Goal: Browse casually

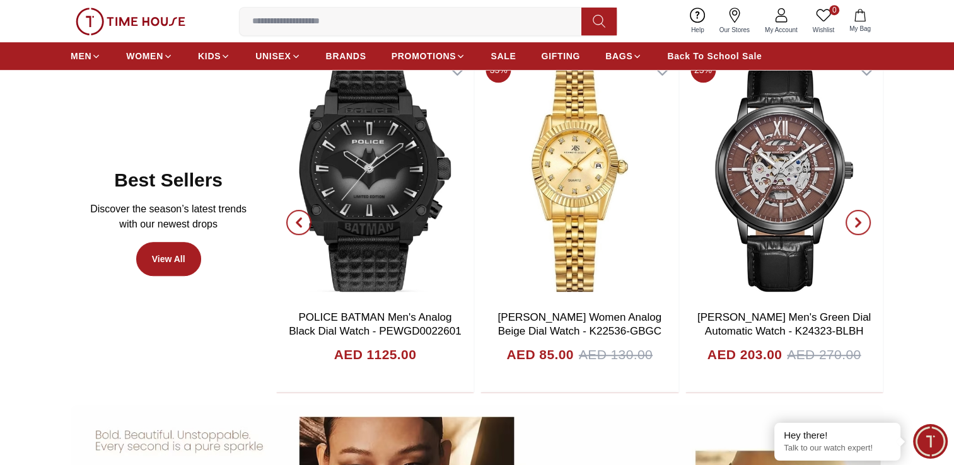
scroll to position [690, 0]
click at [298, 221] on icon "button" at bounding box center [299, 222] width 4 height 8
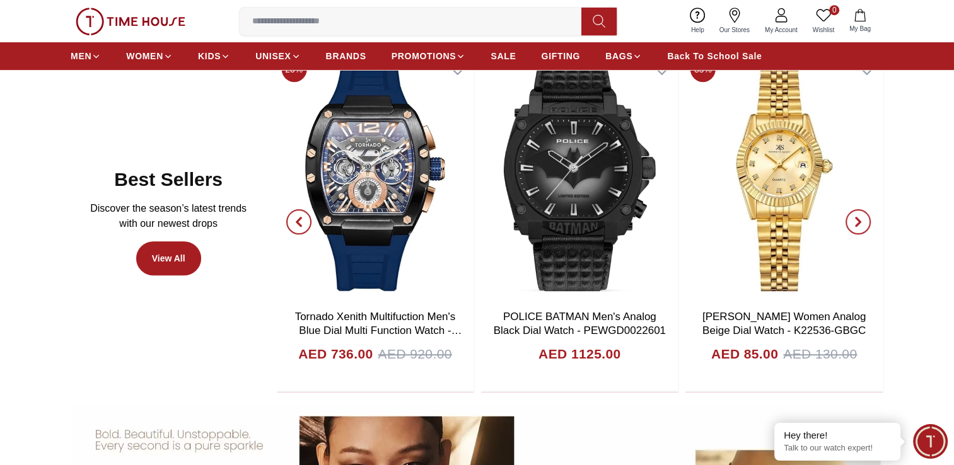
click at [860, 224] on icon "button" at bounding box center [858, 222] width 10 height 10
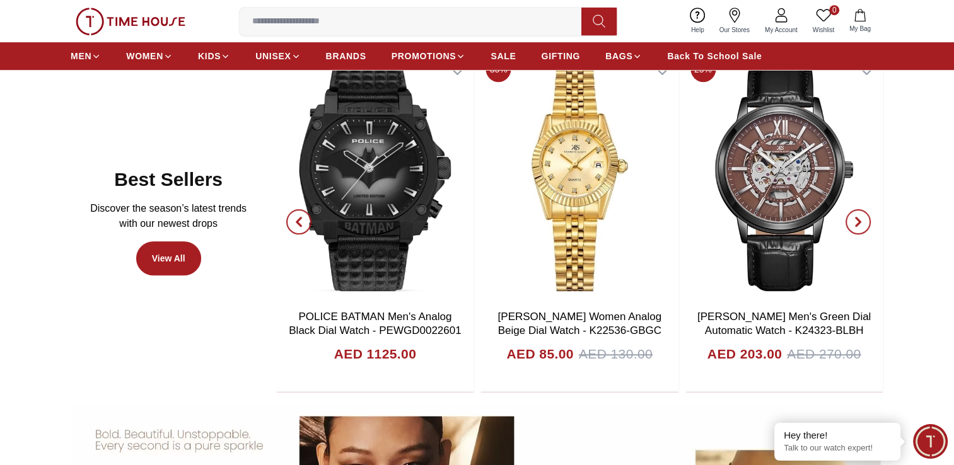
click at [860, 224] on icon "button" at bounding box center [858, 222] width 10 height 10
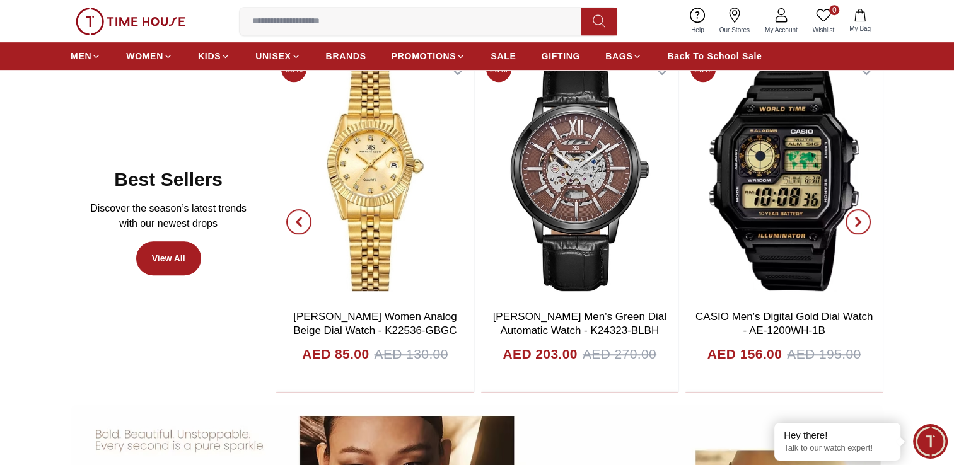
click at [860, 224] on icon "button" at bounding box center [858, 222] width 10 height 10
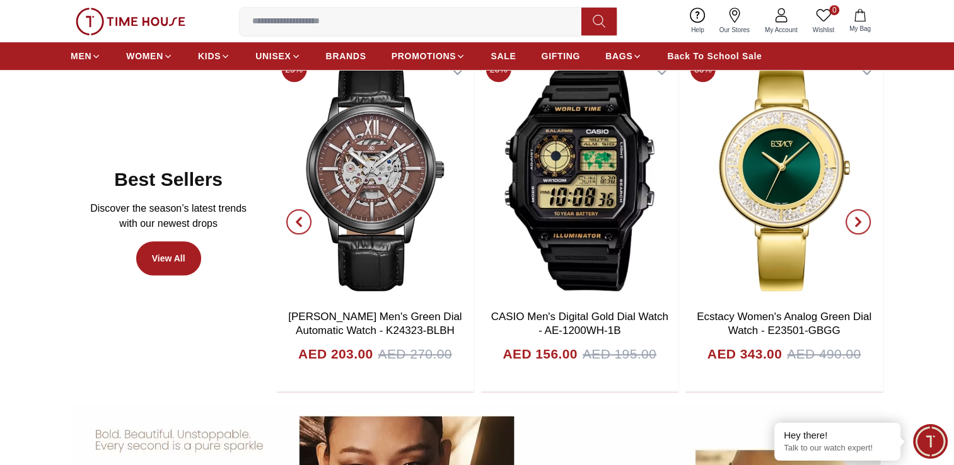
click at [860, 224] on icon "button" at bounding box center [858, 222] width 10 height 10
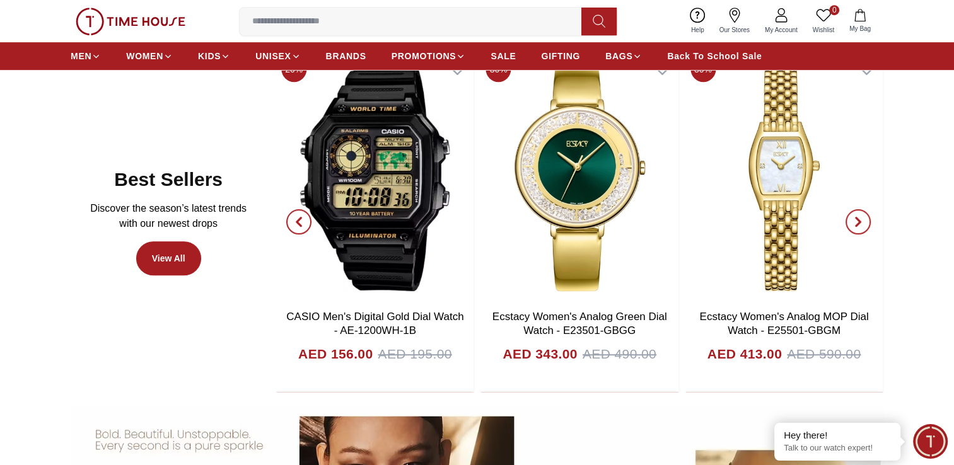
click at [860, 224] on icon "button" at bounding box center [858, 222] width 10 height 10
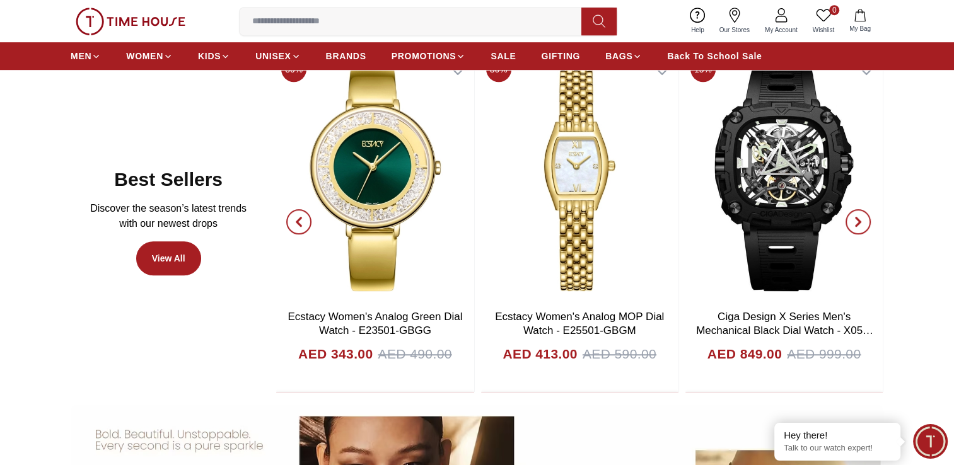
click at [860, 224] on icon "button" at bounding box center [858, 222] width 10 height 10
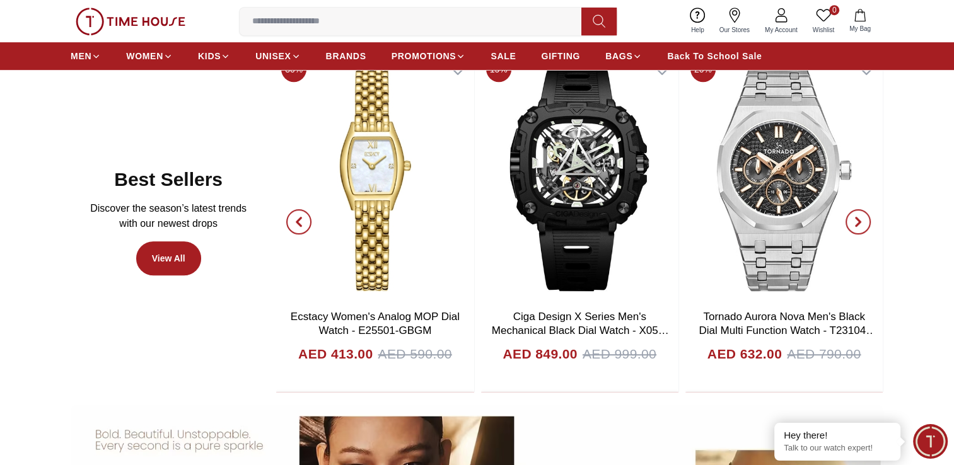
click at [860, 224] on icon "button" at bounding box center [858, 222] width 10 height 10
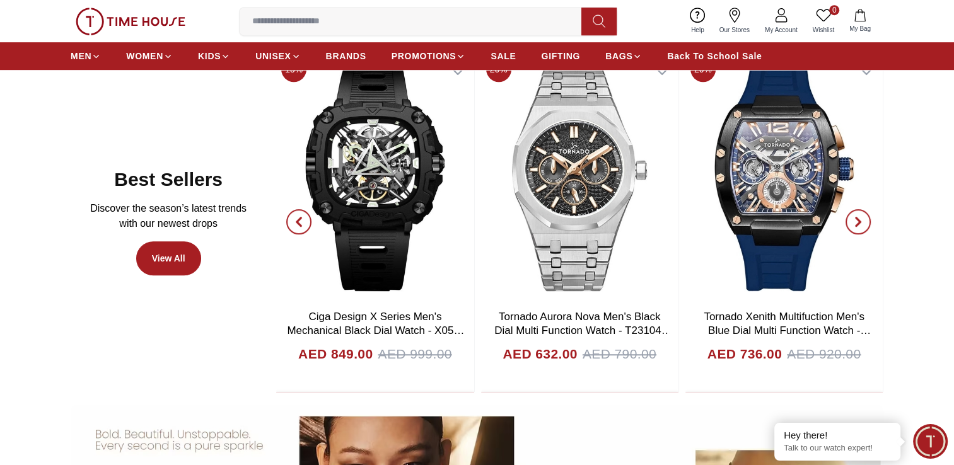
click at [860, 224] on icon "button" at bounding box center [858, 222] width 10 height 10
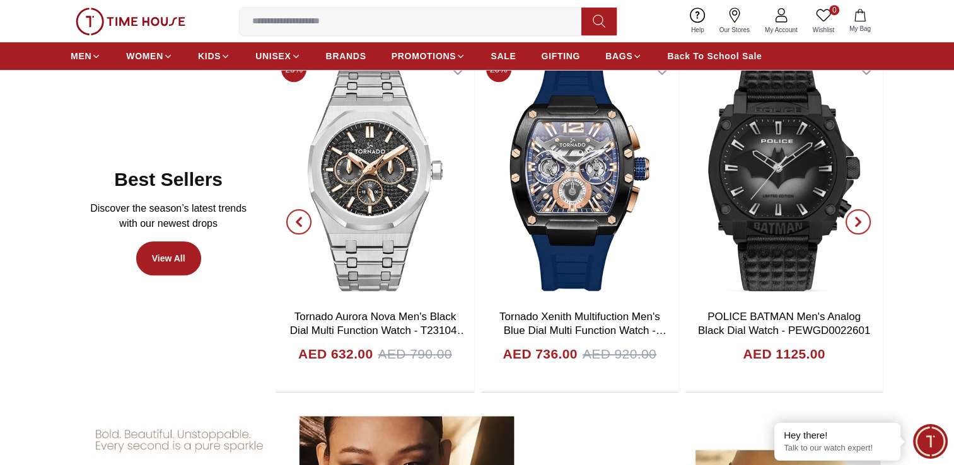
click at [860, 224] on icon "button" at bounding box center [858, 222] width 10 height 10
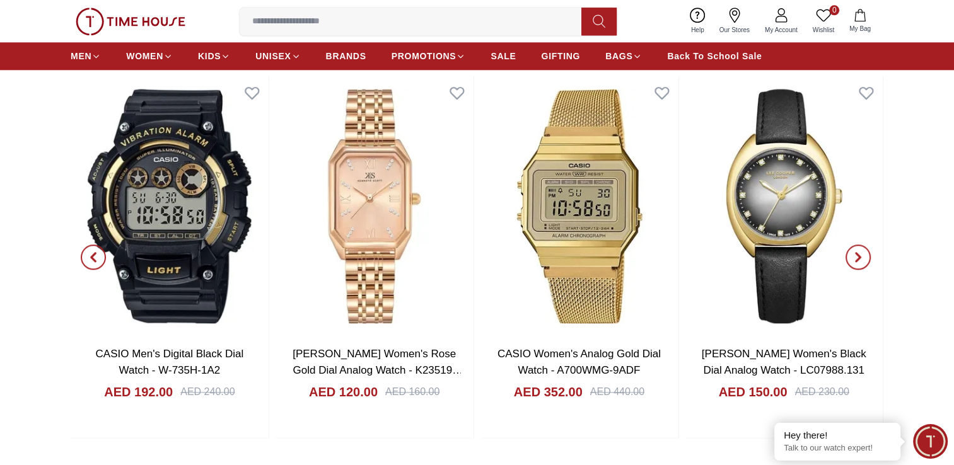
scroll to position [1386, 0]
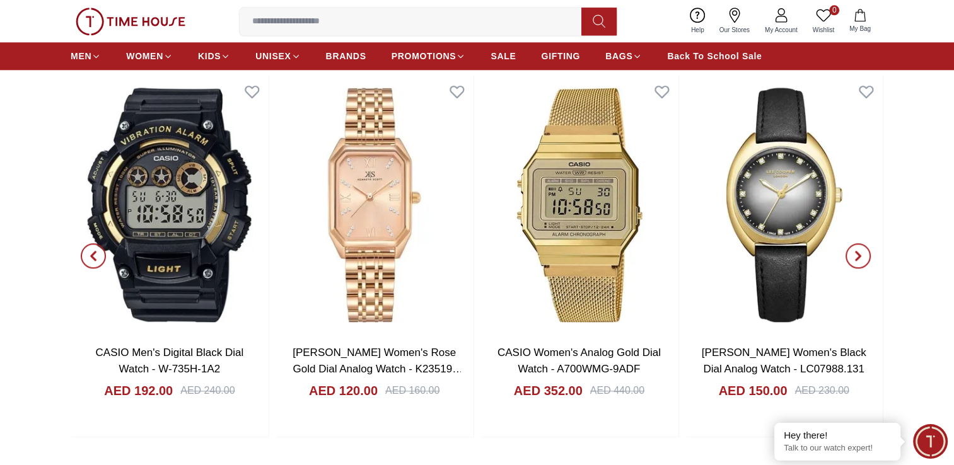
click at [857, 265] on span "button" at bounding box center [857, 255] width 25 height 25
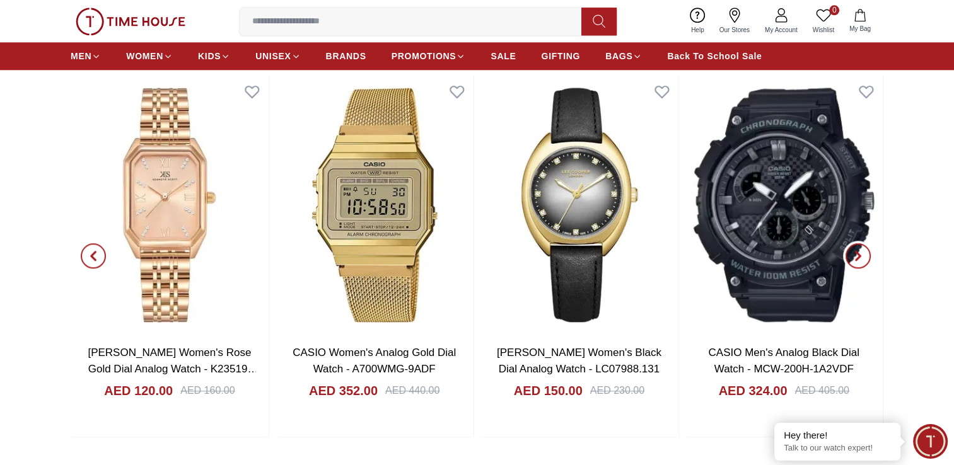
click at [859, 259] on icon "button" at bounding box center [858, 256] width 10 height 10
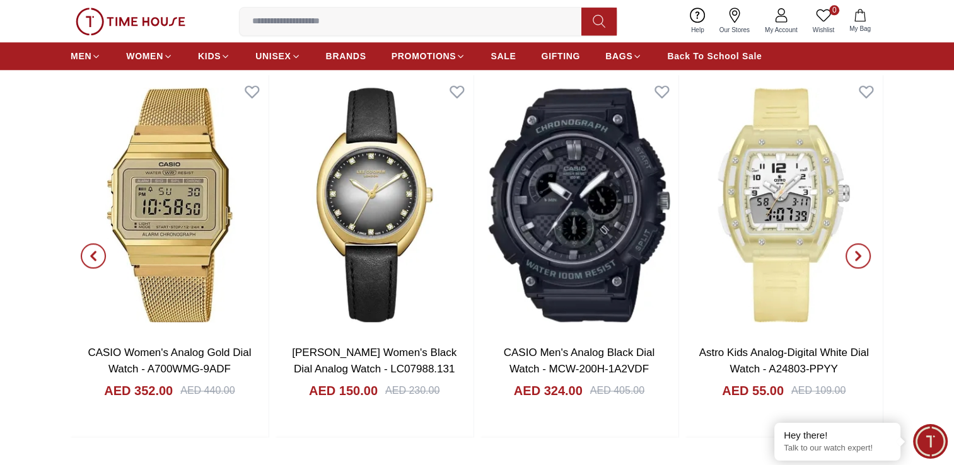
click at [861, 253] on icon "button" at bounding box center [858, 256] width 10 height 10
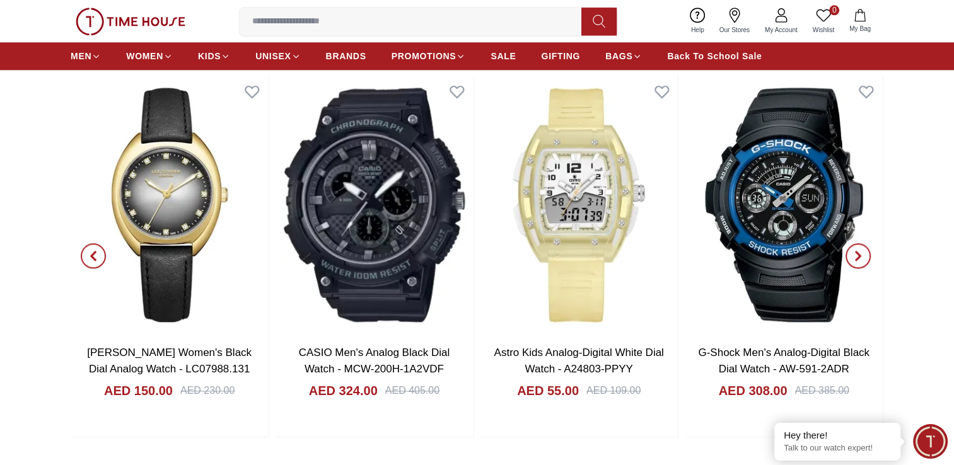
click at [861, 253] on icon "button" at bounding box center [858, 256] width 10 height 10
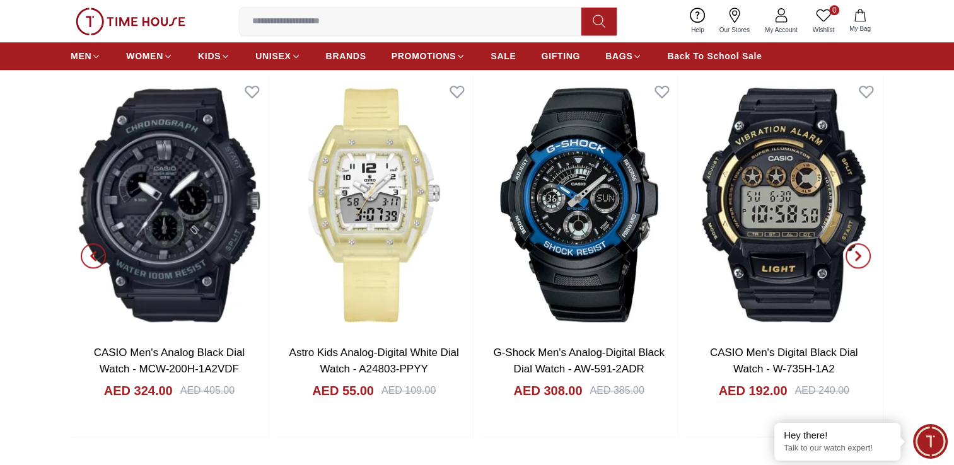
click at [861, 253] on icon "button" at bounding box center [858, 256] width 10 height 10
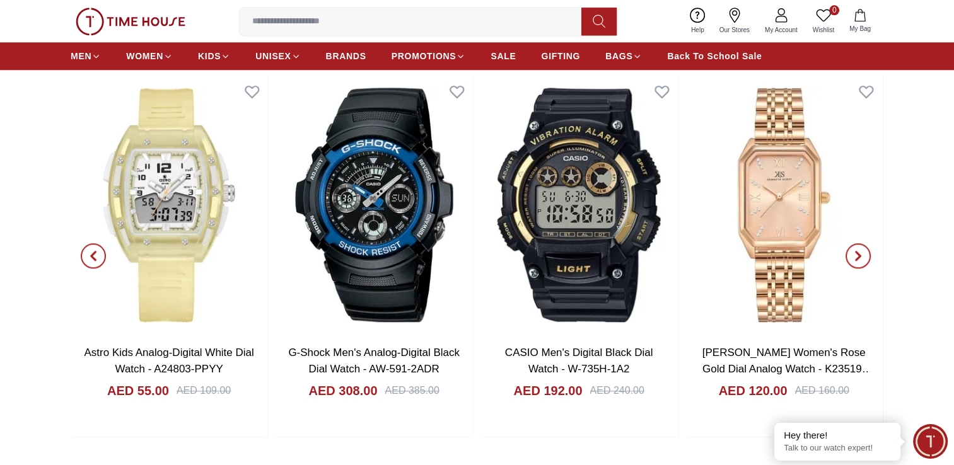
click at [861, 253] on icon "button" at bounding box center [858, 256] width 10 height 10
